Goal: Task Accomplishment & Management: Use online tool/utility

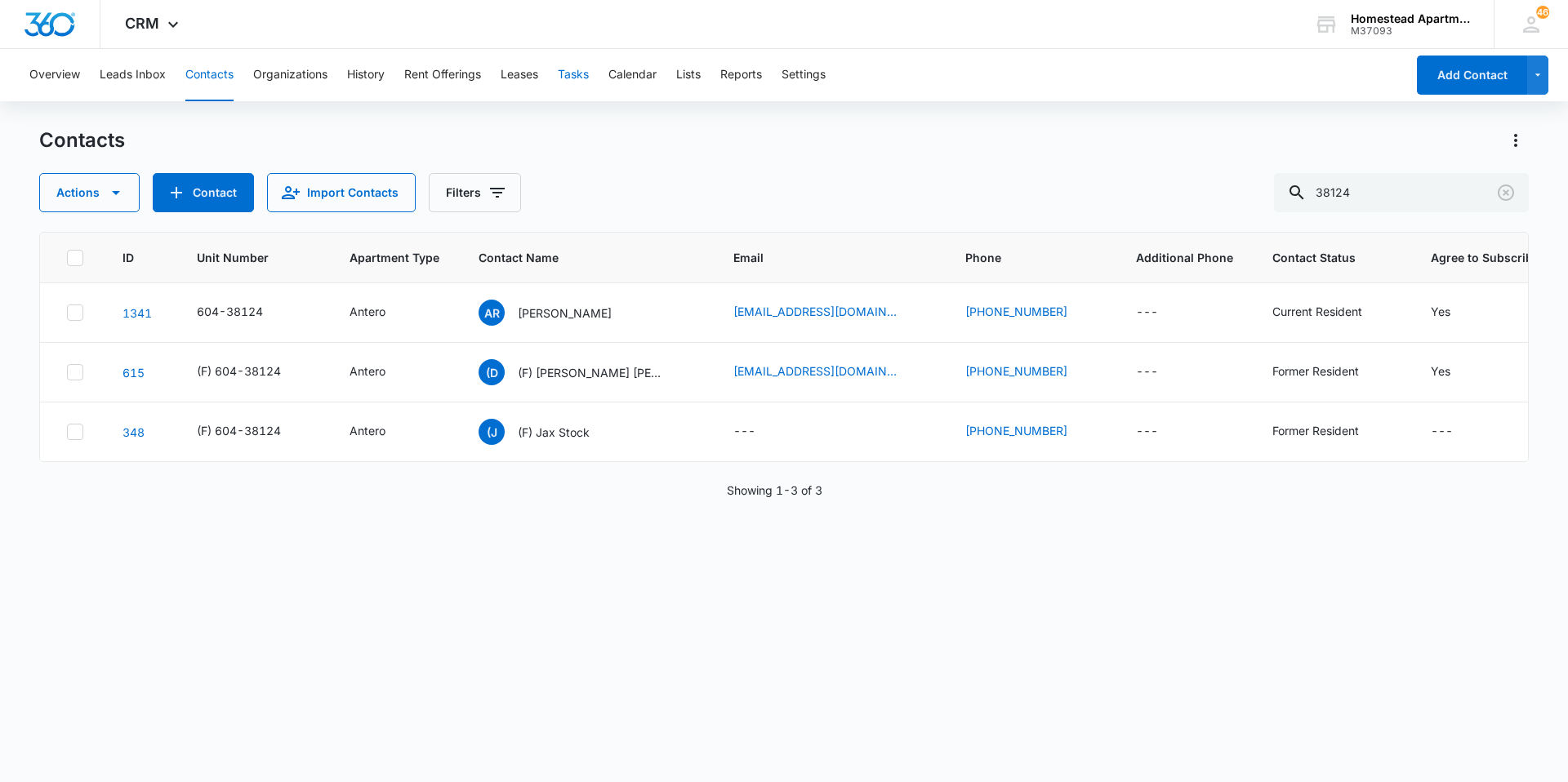
click at [575, 80] on button "Tasks" at bounding box center [573, 75] width 31 height 52
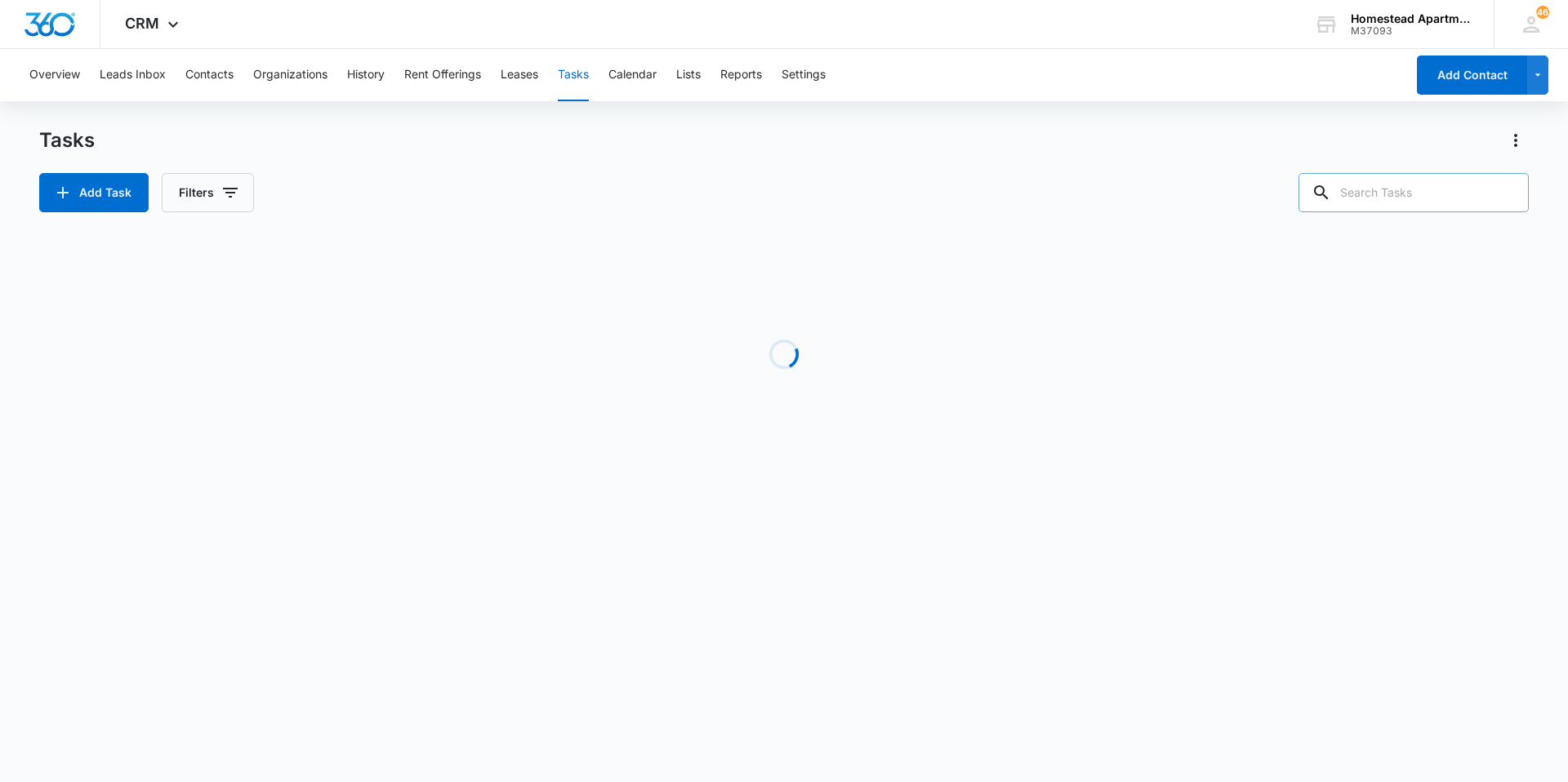
click at [1413, 188] on input "text" at bounding box center [1413, 193] width 230 height 39
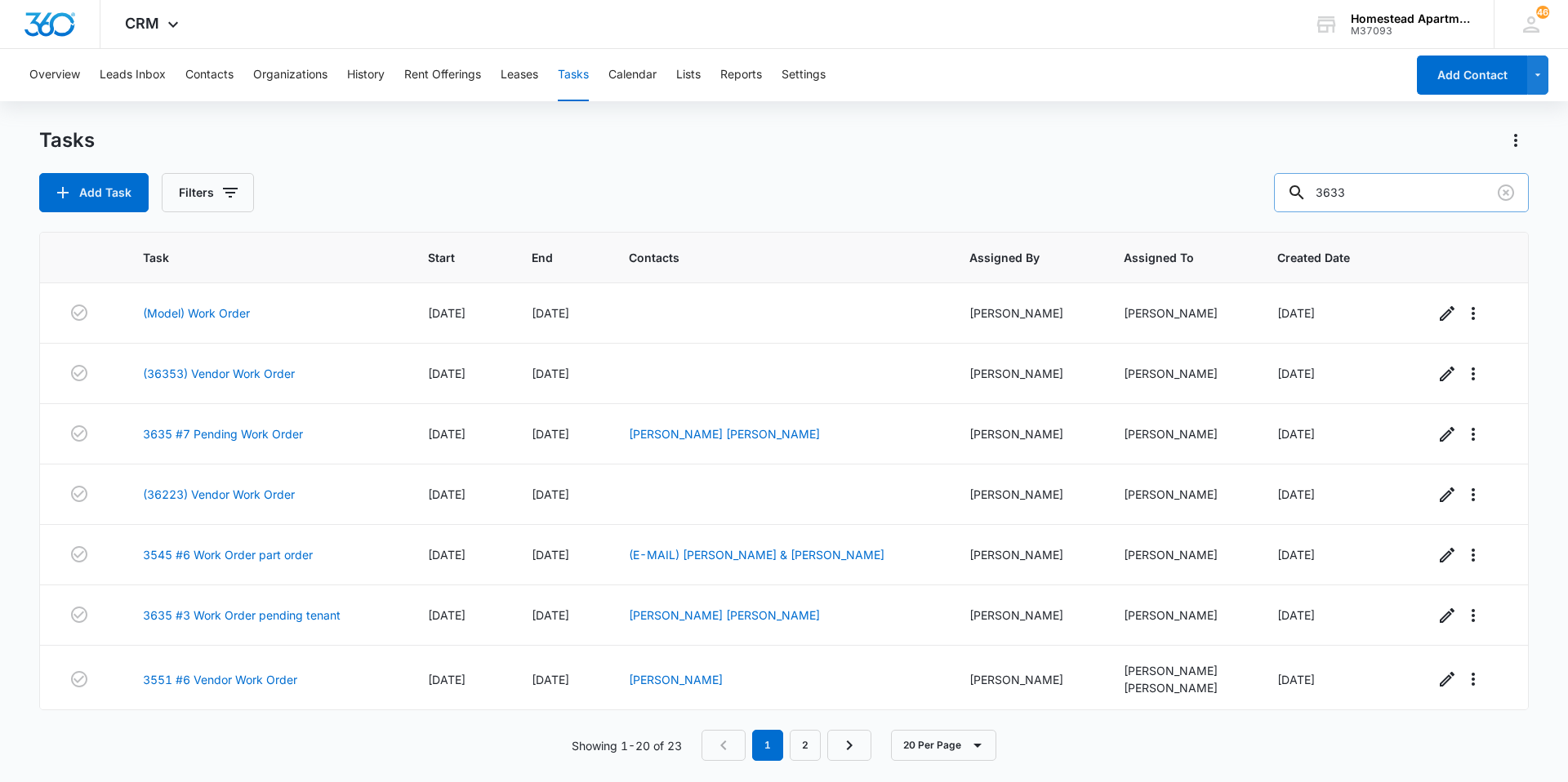
type input "3633"
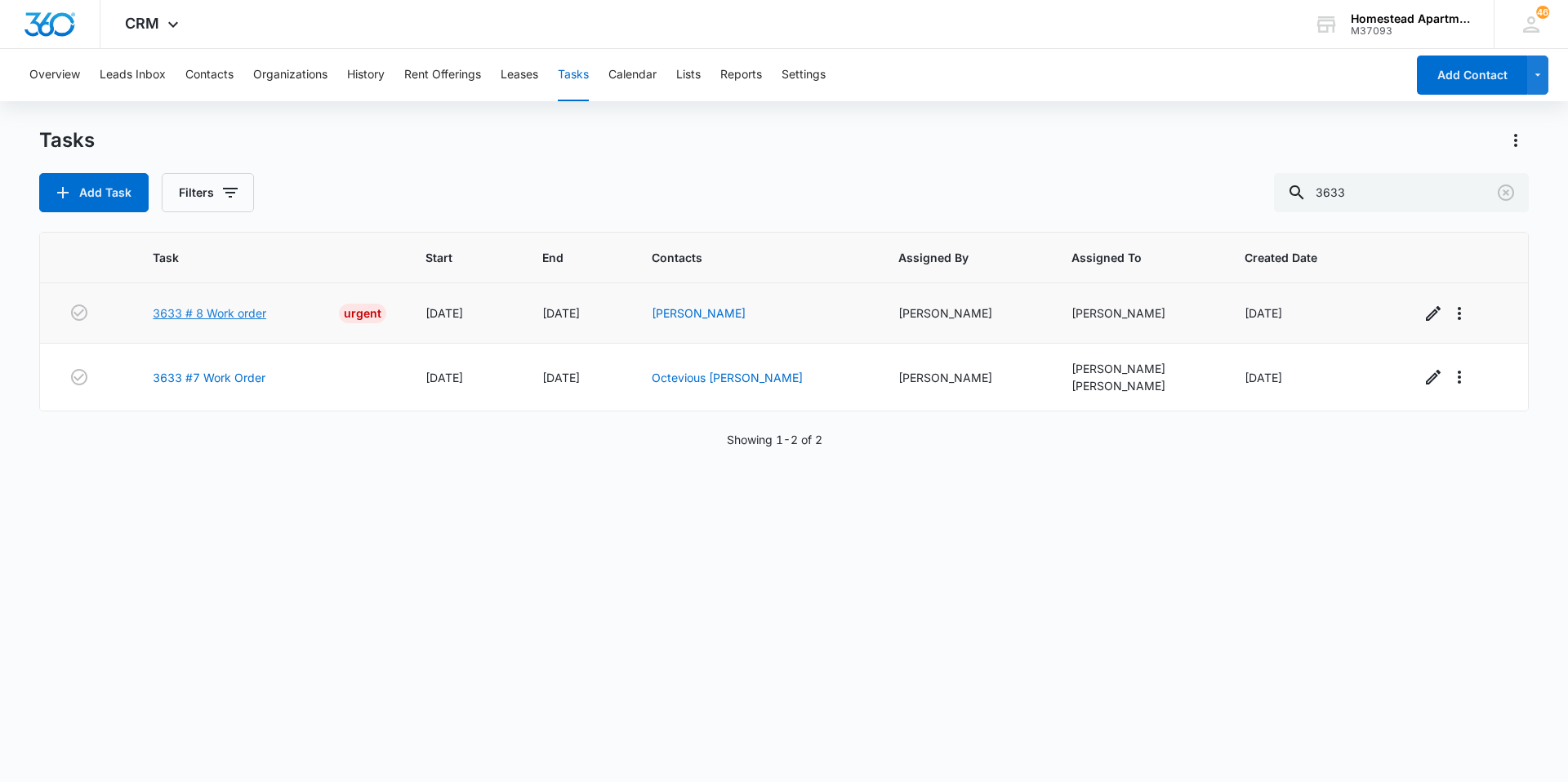
click at [263, 309] on link "3633 # 8 Work order" at bounding box center [209, 312] width 114 height 17
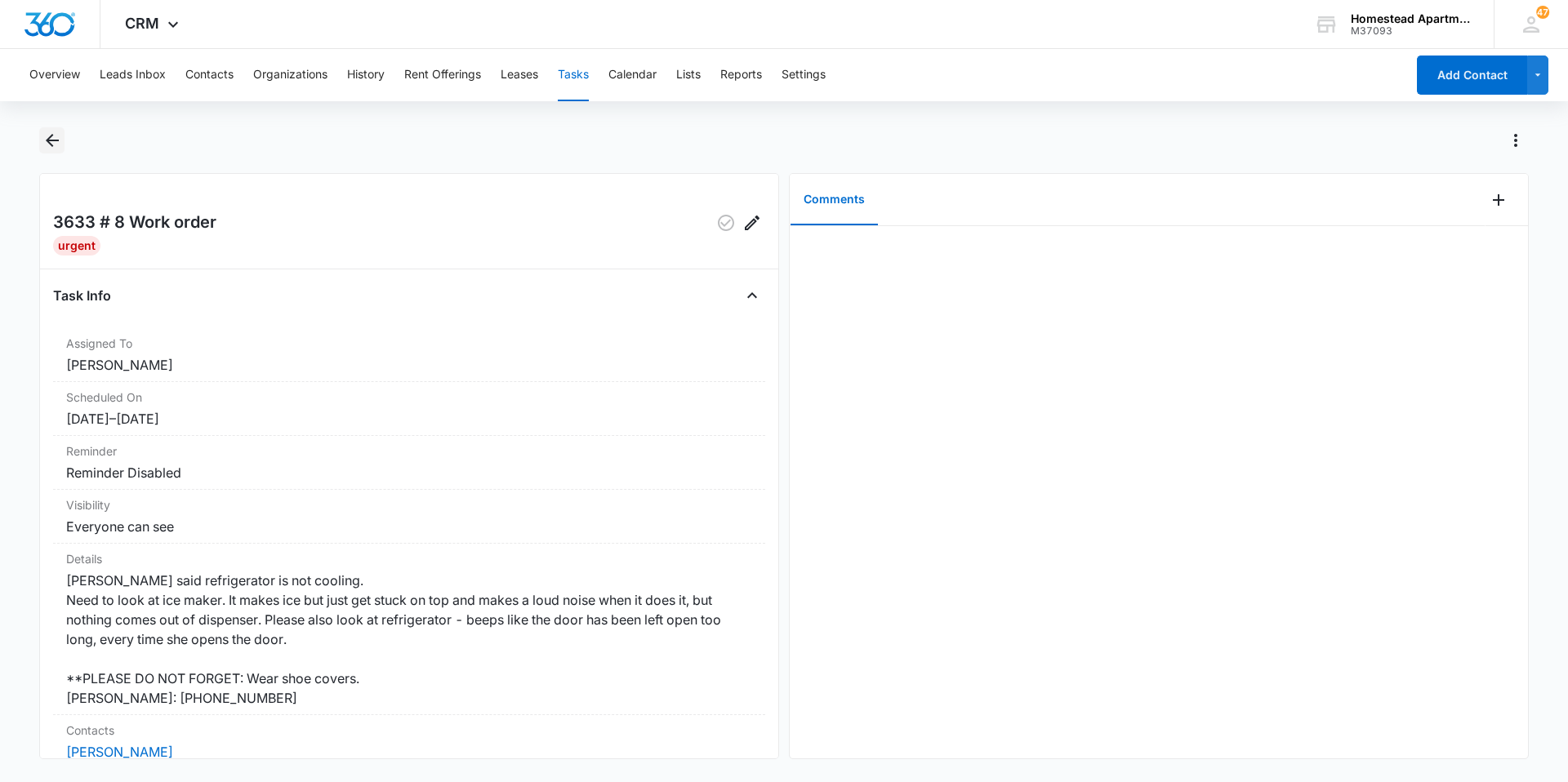
click at [48, 146] on icon "Back" at bounding box center [53, 141] width 20 height 20
